Goal: Information Seeking & Learning: Check status

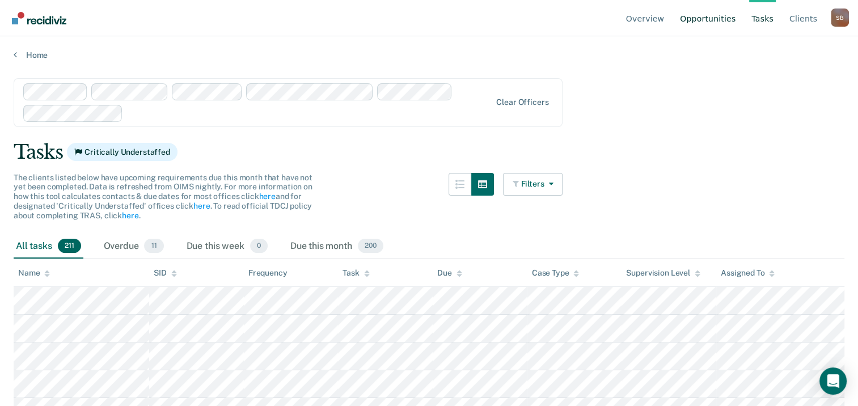
click at [725, 20] on link "Opportunities" at bounding box center [708, 18] width 60 height 36
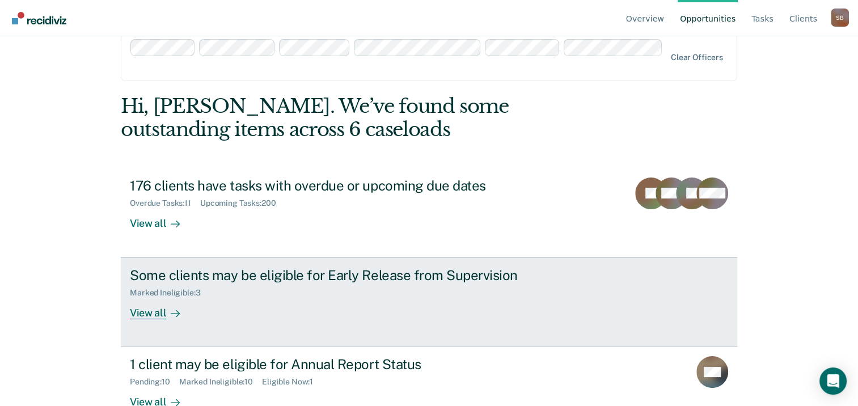
scroll to position [30, 0]
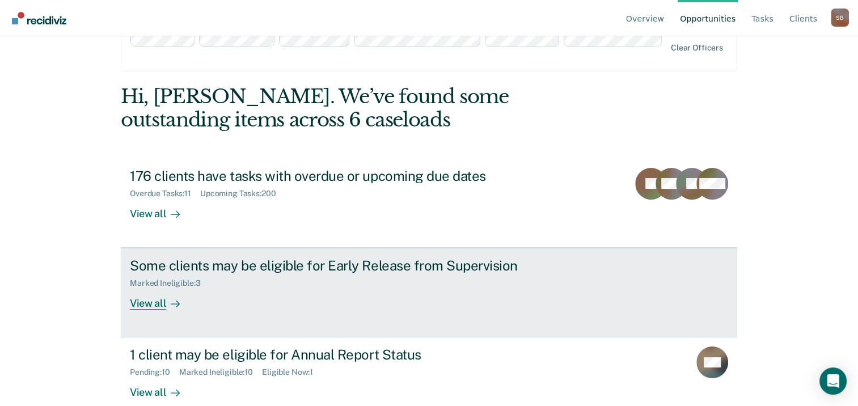
click at [158, 288] on div "View all" at bounding box center [162, 299] width 64 height 22
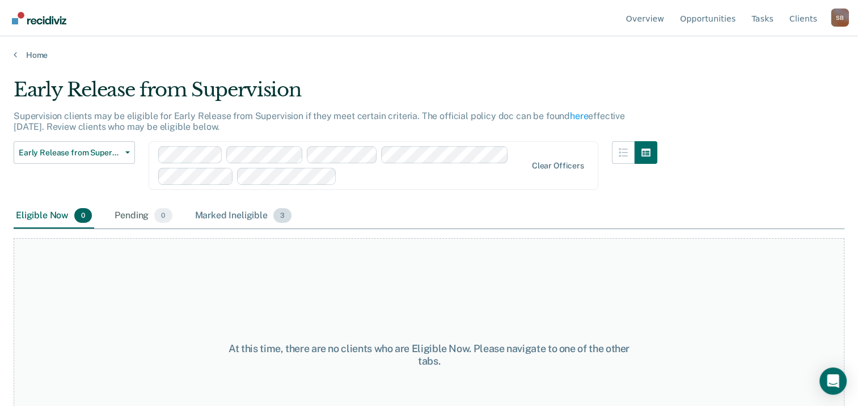
click at [223, 213] on div "Marked Ineligible 3" at bounding box center [244, 216] width 102 height 25
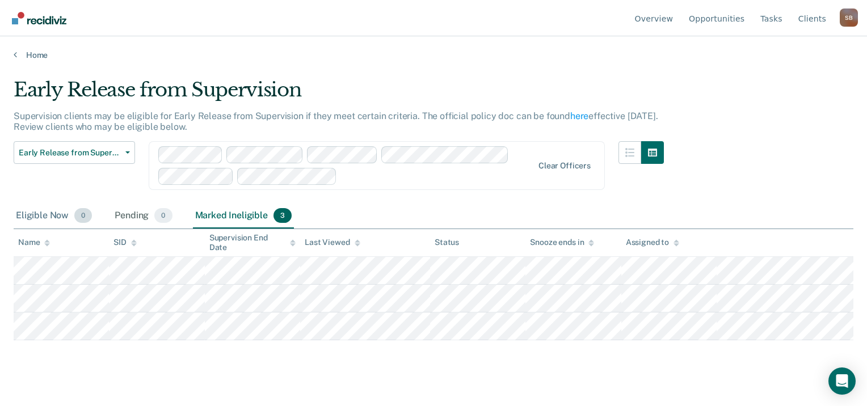
click at [48, 212] on div "Eligible Now 0" at bounding box center [54, 216] width 81 height 25
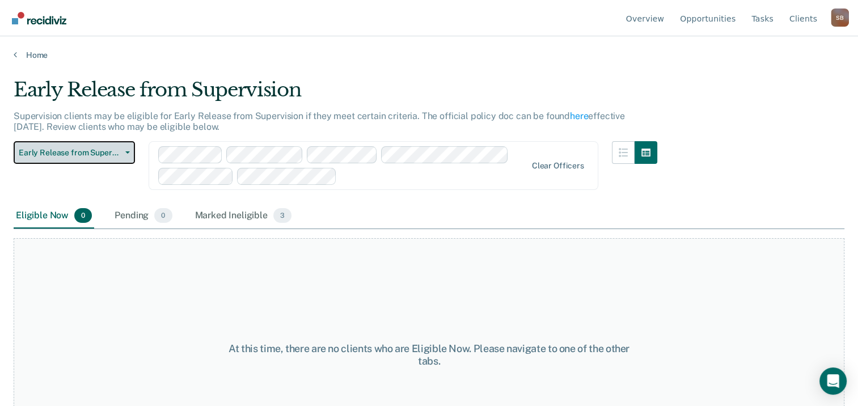
click at [68, 155] on span "Early Release from Supervision" at bounding box center [70, 153] width 102 height 10
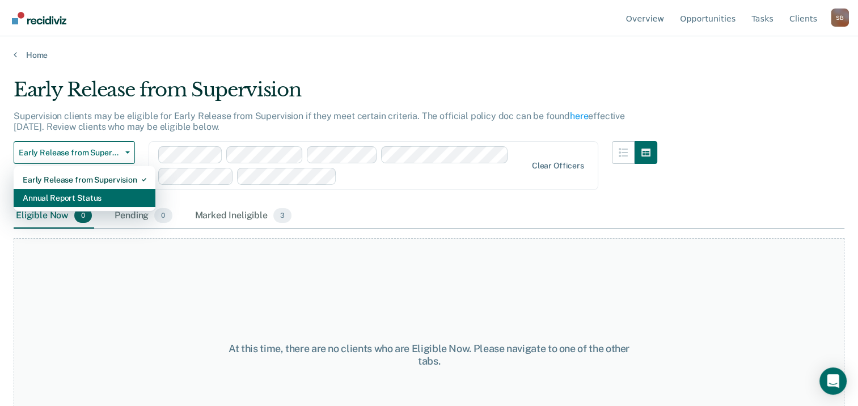
click at [59, 189] on div "Annual Report Status" at bounding box center [85, 198] width 124 height 18
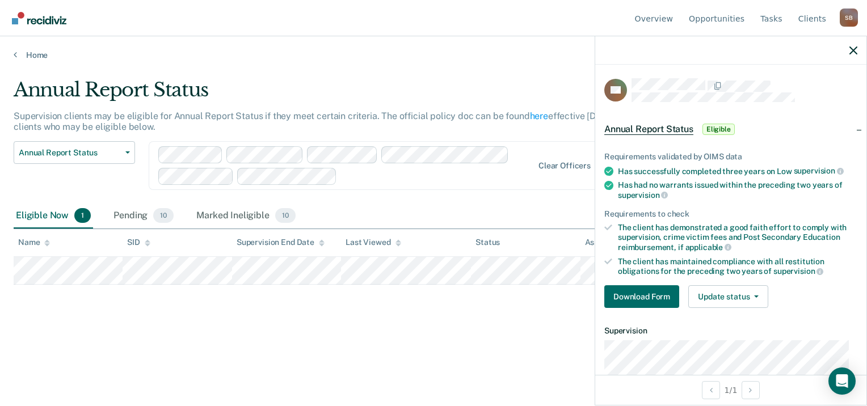
click at [438, 317] on div "Annual Report Status Supervision clients may be eligible for Annual Report Stat…" at bounding box center [434, 199] width 840 height 243
click at [532, 209] on div "Eligible Now 1 Pending 10 Marked Ineligible 10" at bounding box center [434, 217] width 840 height 26
click at [535, 301] on div "Annual Report Status Supervision clients may be eligible for Annual Report Stat…" at bounding box center [434, 199] width 840 height 243
click at [854, 48] on icon "button" at bounding box center [853, 51] width 8 height 8
